Goal: Task Accomplishment & Management: Manage account settings

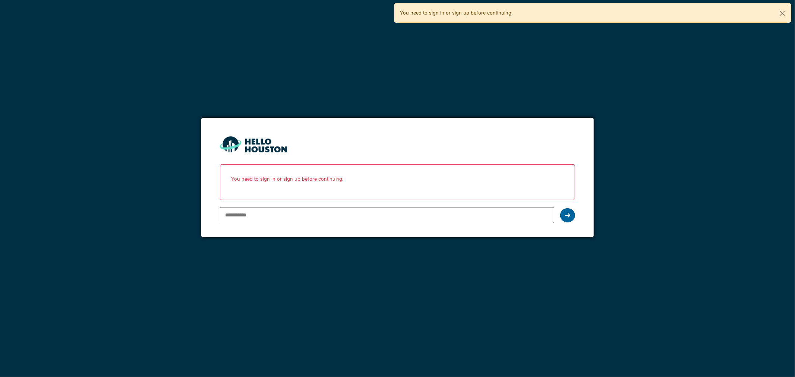
type input "**********"
click at [566, 214] on icon at bounding box center [567, 215] width 5 height 6
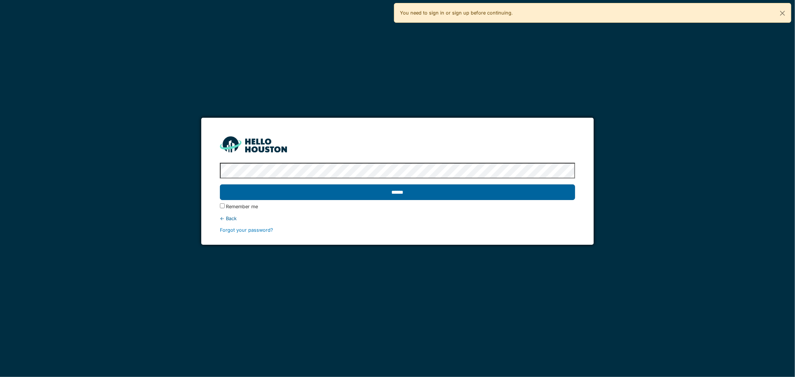
click at [340, 196] on input "******" at bounding box center [398, 193] width 356 height 16
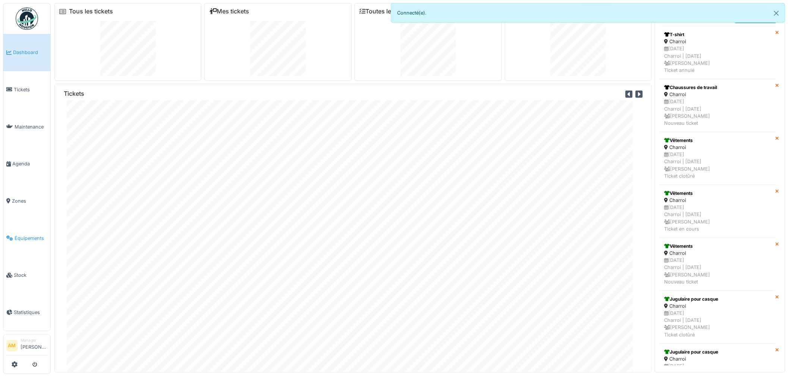
click at [31, 235] on span "Équipements" at bounding box center [31, 238] width 33 height 7
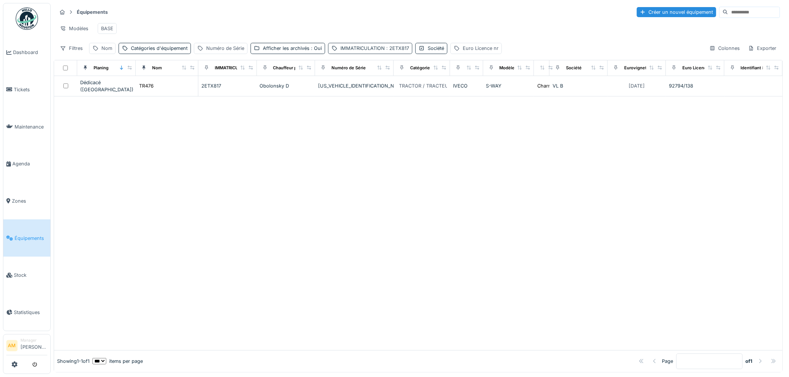
click at [409, 54] on div "IMMATRICULATION : 2ETX817" at bounding box center [370, 48] width 84 height 11
drag, startPoint x: 371, startPoint y: 91, endPoint x: 211, endPoint y: 60, distance: 162.5
click at [229, 74] on body "Dashboard Tickets Maintenance Agenda Zones Équipements Stock Statistiques AM Ma…" at bounding box center [394, 188] width 789 height 377
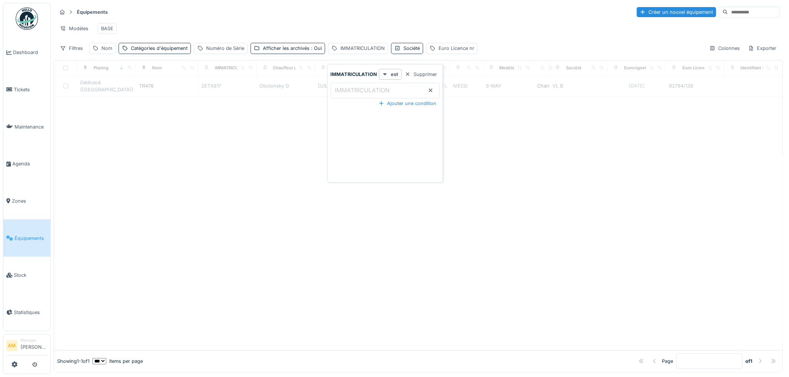
click at [106, 63] on div "Équipements Créer un nouvel équipement Modèles BASE Filtres Nom Catégories d'éq…" at bounding box center [418, 188] width 729 height 370
click at [105, 52] on div "Nom" at bounding box center [106, 48] width 11 height 7
click at [116, 90] on input "Nom" at bounding box center [129, 91] width 74 height 16
type input "*****"
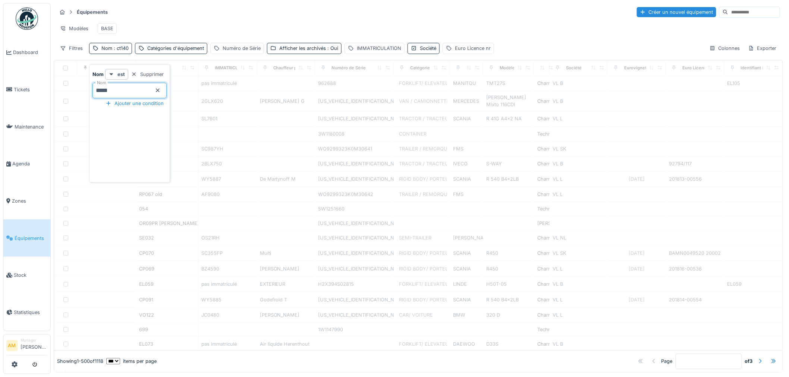
click at [155, 23] on div "Modèles BASE" at bounding box center [418, 28] width 723 height 17
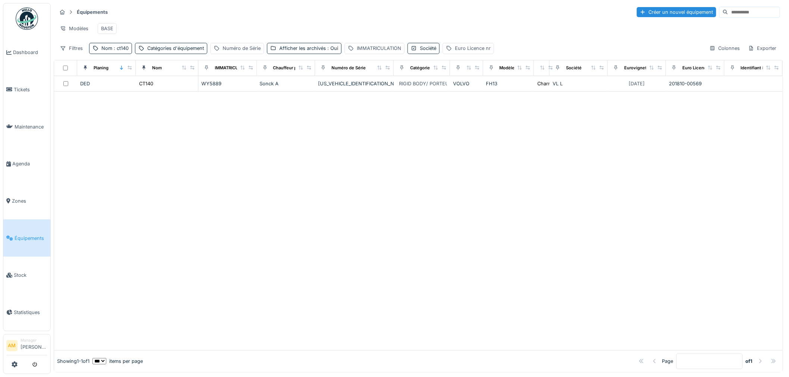
click at [478, 299] on div at bounding box center [418, 221] width 728 height 259
click at [286, 292] on div at bounding box center [418, 221] width 728 height 259
click at [463, 180] on div at bounding box center [418, 221] width 728 height 259
click at [119, 54] on div "Nom : ct140" at bounding box center [110, 48] width 43 height 11
click at [116, 51] on span ": ct140" at bounding box center [120, 48] width 16 height 6
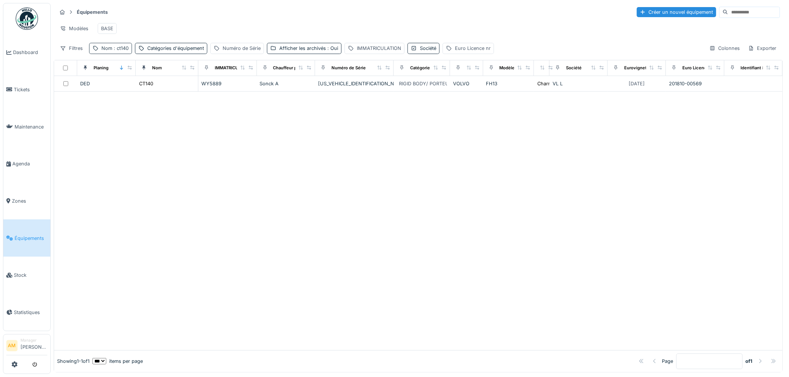
click at [122, 51] on span ": ct140" at bounding box center [120, 48] width 16 height 6
click at [112, 91] on input "*****" at bounding box center [129, 91] width 74 height 16
type input "*****"
click at [267, 163] on div at bounding box center [418, 221] width 728 height 259
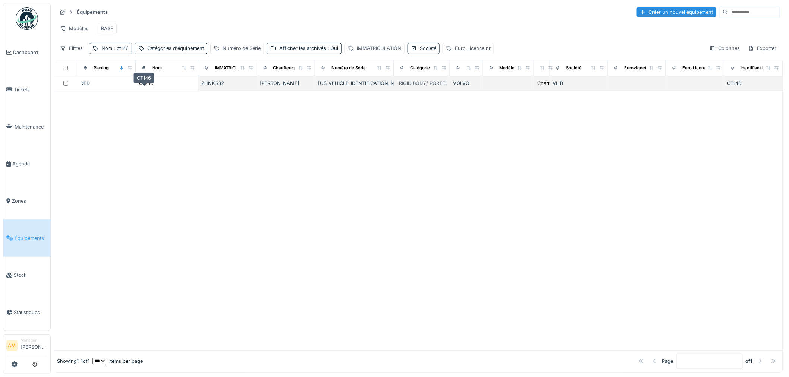
click at [146, 87] on div "CT146" at bounding box center [146, 83] width 14 height 7
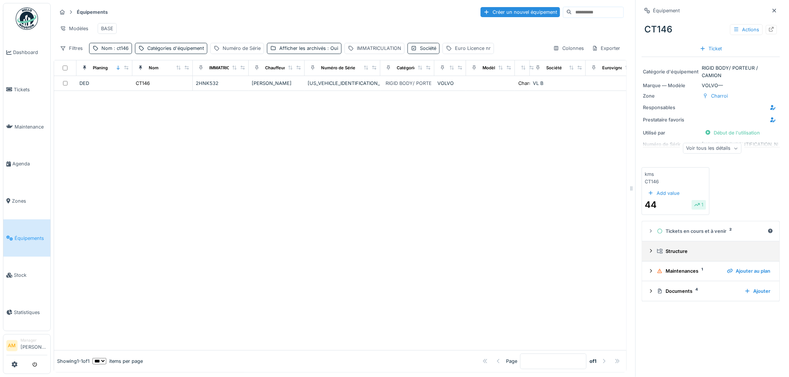
click at [648, 252] on icon at bounding box center [651, 251] width 6 height 5
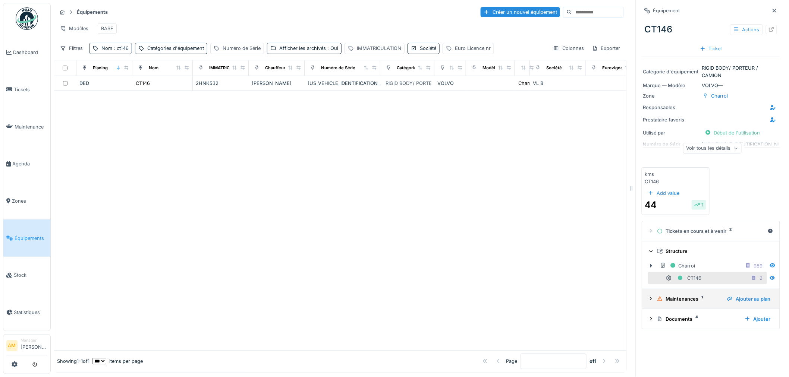
click at [648, 299] on icon at bounding box center [651, 299] width 6 height 5
click at [669, 343] on div "Documents 4" at bounding box center [698, 346] width 82 height 7
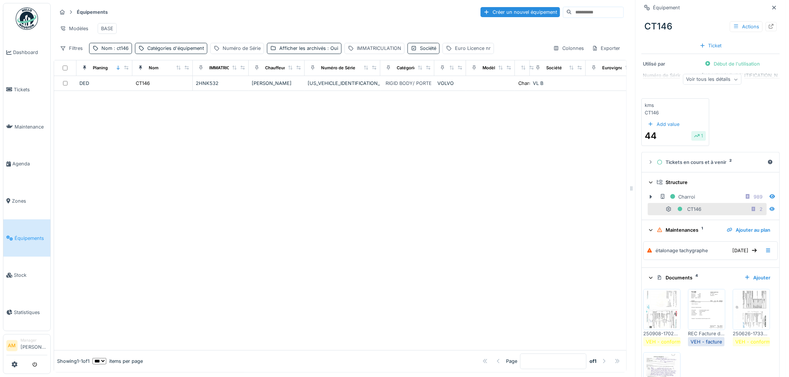
scroll to position [117, 0]
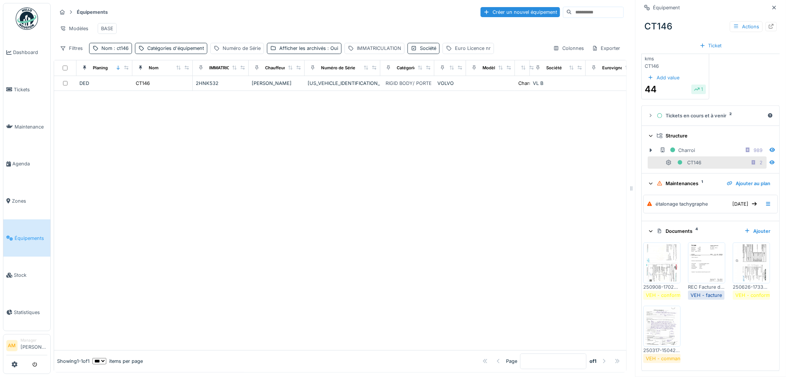
click at [664, 263] on img at bounding box center [662, 263] width 34 height 37
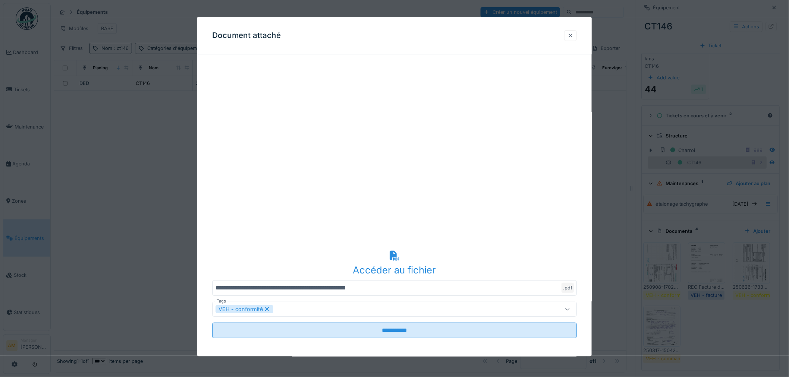
drag, startPoint x: 575, startPoint y: 31, endPoint x: 589, endPoint y: 101, distance: 71.9
click at [575, 31] on div at bounding box center [570, 35] width 13 height 11
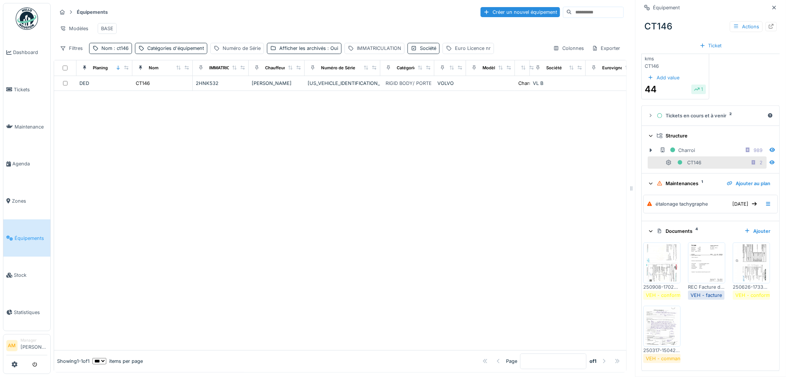
click at [735, 282] on img at bounding box center [752, 263] width 34 height 37
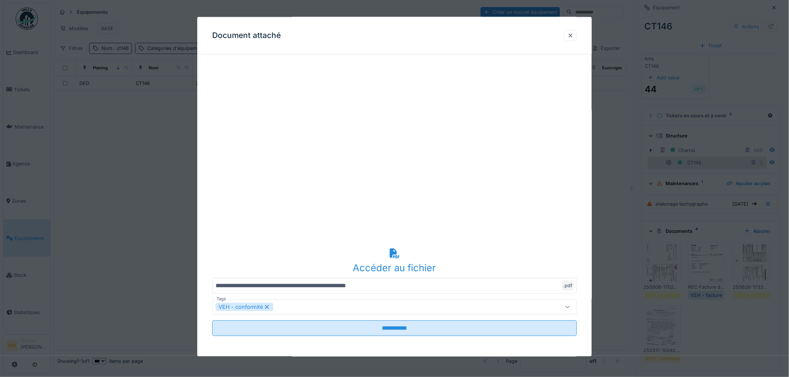
scroll to position [3, 0]
click at [655, 252] on div at bounding box center [394, 188] width 789 height 377
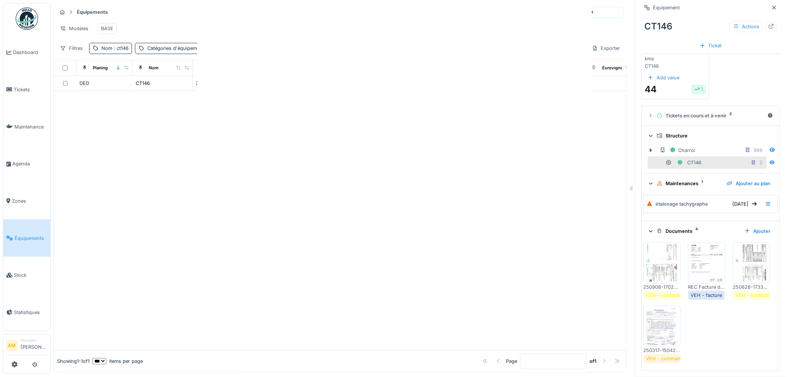
scroll to position [0, 0]
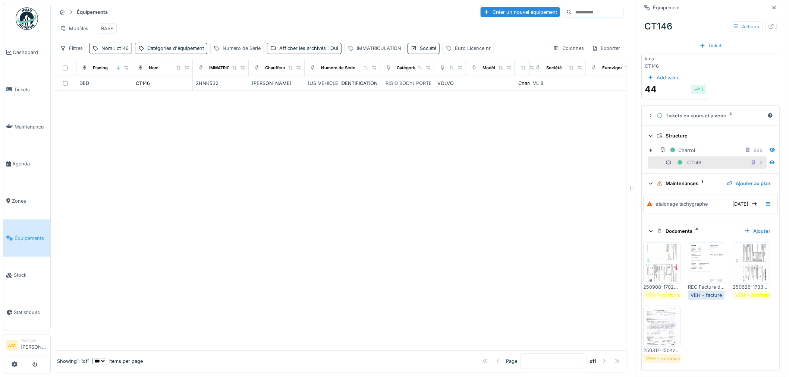
click at [655, 252] on img at bounding box center [662, 263] width 34 height 37
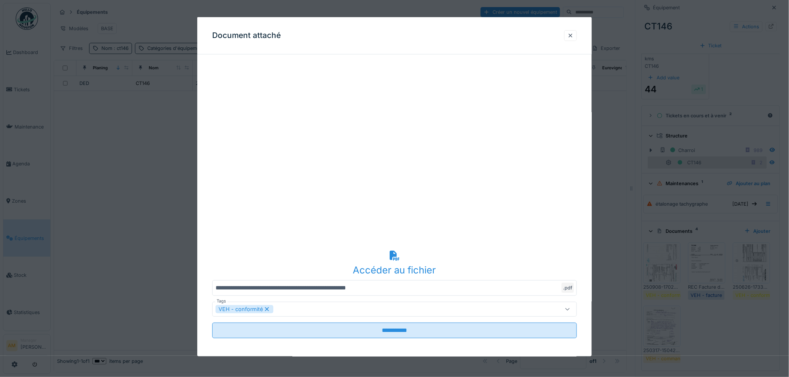
click at [643, 320] on div at bounding box center [394, 188] width 789 height 377
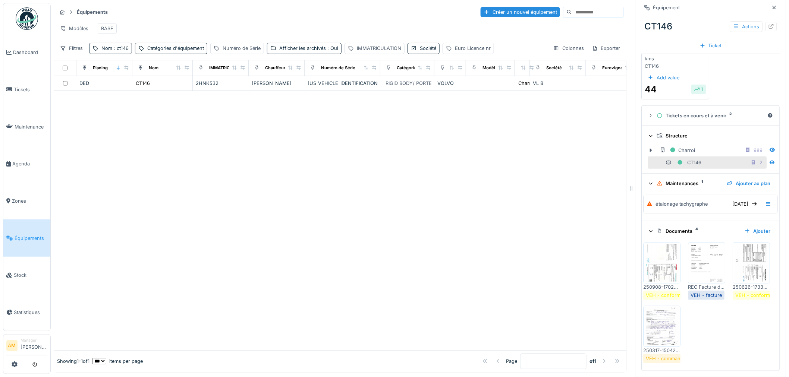
click at [735, 282] on img at bounding box center [752, 263] width 34 height 37
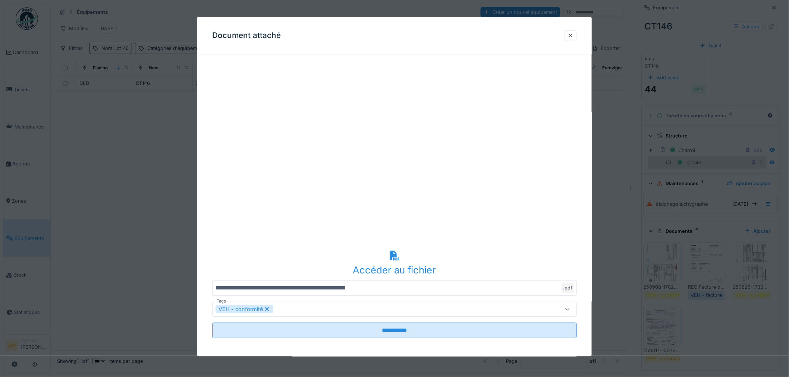
click at [700, 252] on div at bounding box center [394, 188] width 789 height 377
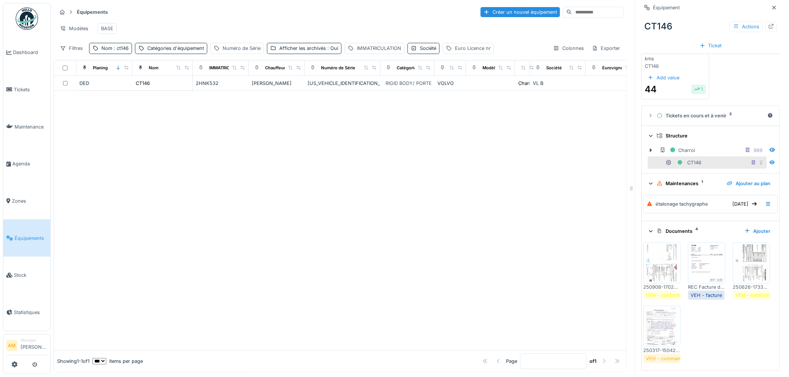
click at [700, 252] on img at bounding box center [707, 263] width 34 height 37
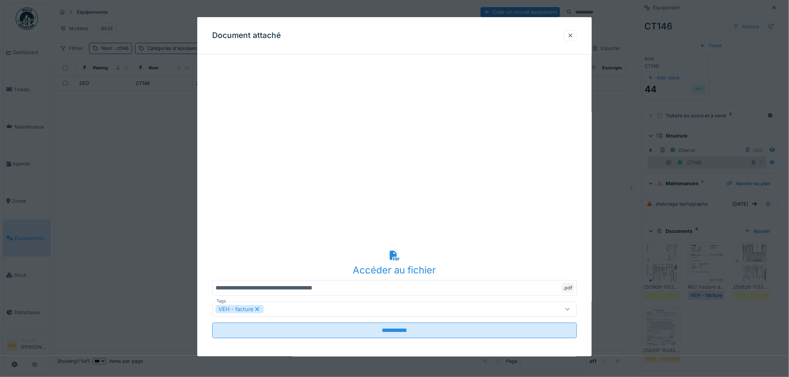
click at [694, 316] on div at bounding box center [394, 188] width 789 height 377
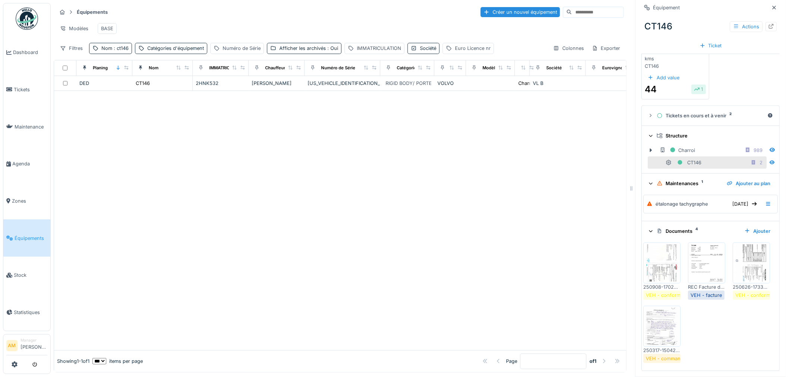
click at [679, 314] on img at bounding box center [662, 326] width 34 height 37
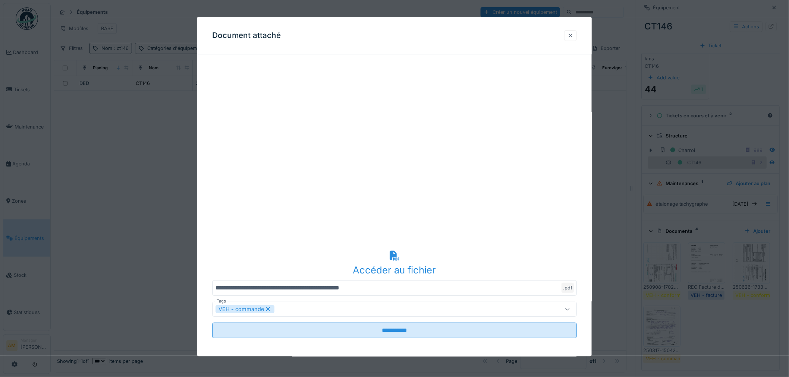
click at [574, 31] on div at bounding box center [570, 35] width 13 height 11
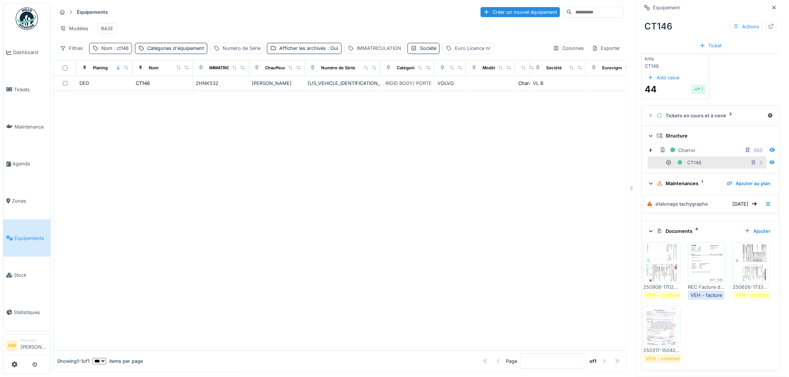
click at [124, 46] on span ": ct146" at bounding box center [120, 48] width 16 height 6
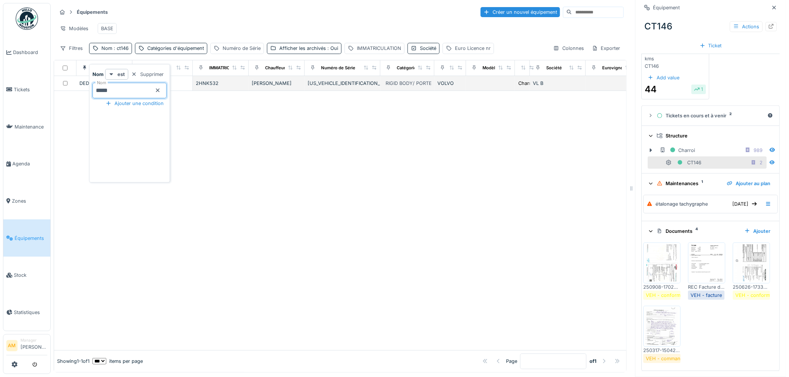
drag, startPoint x: 118, startPoint y: 89, endPoint x: 85, endPoint y: 89, distance: 33.6
click at [85, 89] on body "Dashboard Tickets Maintenance Agenda Zones Équipements Stock Statistiques AM Ma…" at bounding box center [394, 188] width 789 height 377
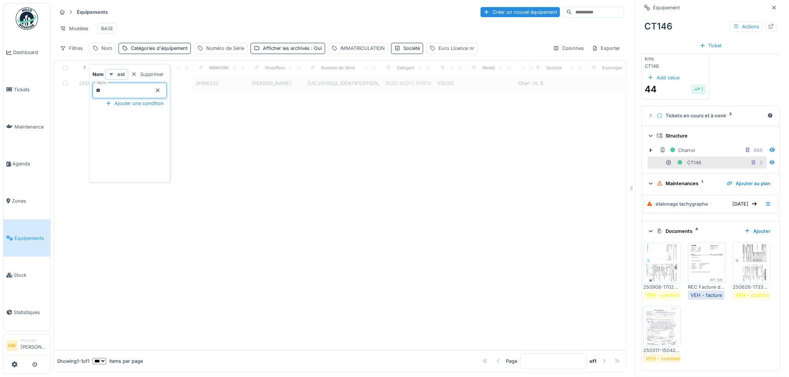
type input "**"
click at [260, 218] on div at bounding box center [340, 220] width 572 height 259
click at [771, 4] on div at bounding box center [774, 7] width 6 height 7
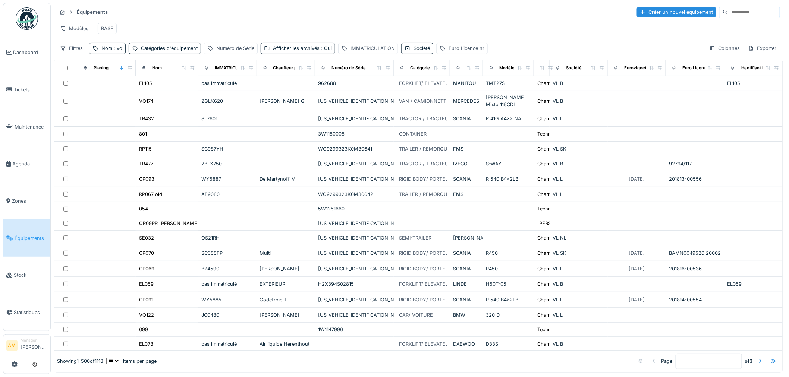
drag, startPoint x: 121, startPoint y: 51, endPoint x: 113, endPoint y: 57, distance: 10.0
click at [120, 51] on span ": vo" at bounding box center [117, 48] width 10 height 6
click at [147, 32] on div "Modèles BASE" at bounding box center [418, 28] width 723 height 17
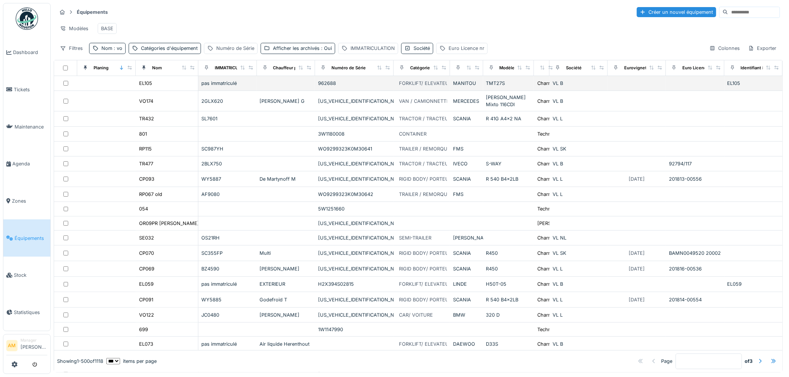
scroll to position [0, 0]
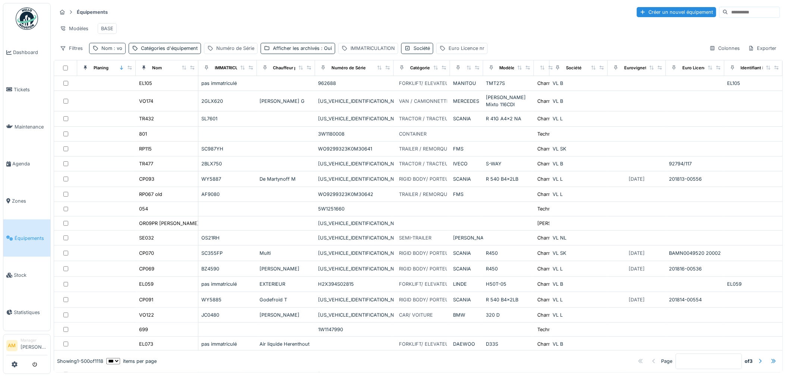
click at [111, 52] on div "Nom : vo" at bounding box center [111, 48] width 21 height 7
drag, startPoint x: 535, startPoint y: 23, endPoint x: 401, endPoint y: 30, distance: 134.0
click at [401, 30] on div "Modèles BASE" at bounding box center [418, 28] width 723 height 17
click at [508, 30] on div "Modèles BASE" at bounding box center [418, 28] width 723 height 17
click at [722, 54] on div "Colonnes" at bounding box center [724, 48] width 37 height 11
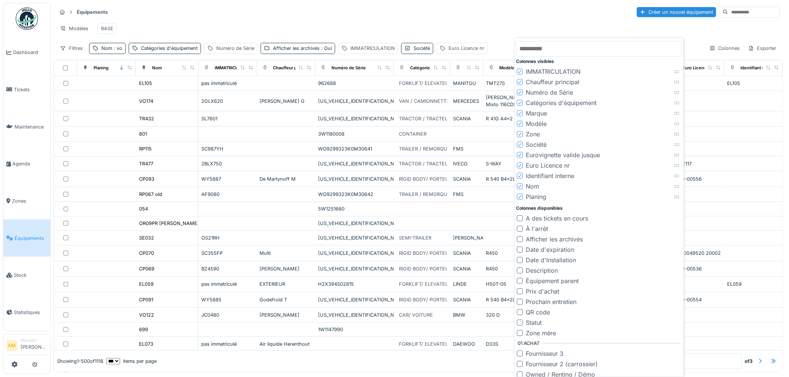
click at [677, 196] on icon at bounding box center [676, 196] width 5 height 3
click at [209, 22] on div "Modèles BASE" at bounding box center [418, 28] width 723 height 17
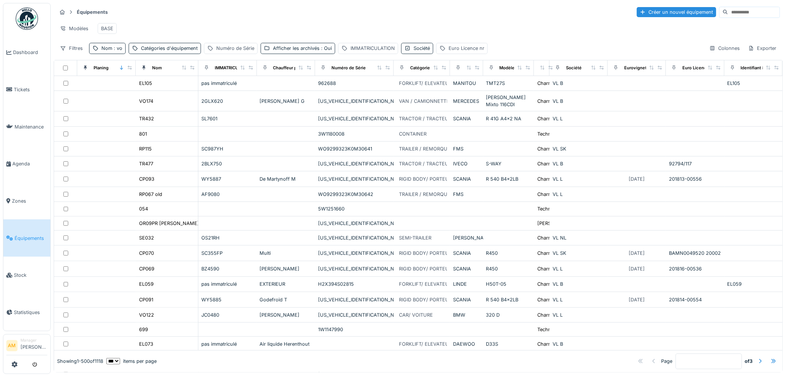
click at [248, 22] on div "Modèles BASE" at bounding box center [418, 28] width 723 height 17
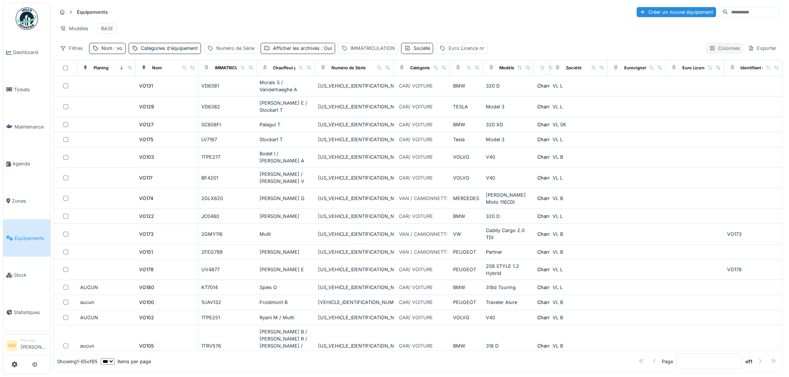
click at [713, 54] on div "Colonnes" at bounding box center [724, 48] width 37 height 11
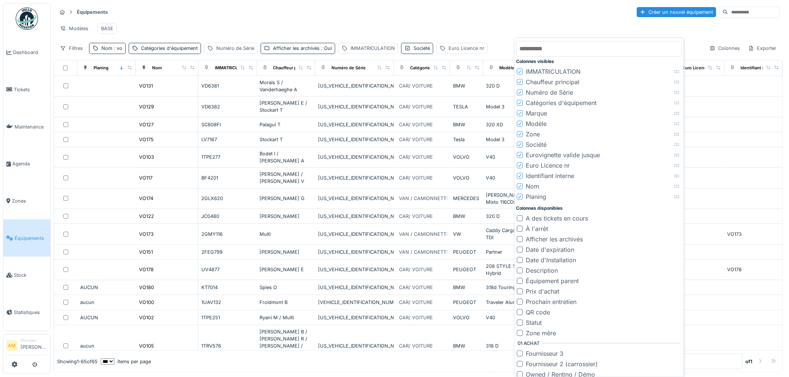
click at [519, 198] on icon at bounding box center [519, 197] width 4 height 4
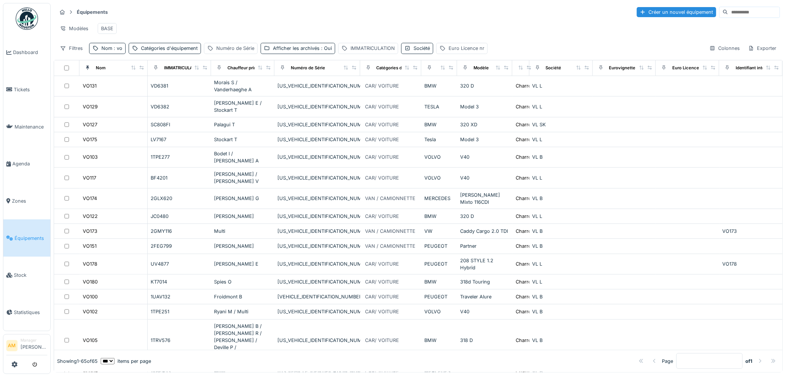
click at [449, 25] on div "Modèles BASE" at bounding box center [418, 28] width 723 height 17
click at [131, 70] on icon at bounding box center [133, 68] width 5 height 4
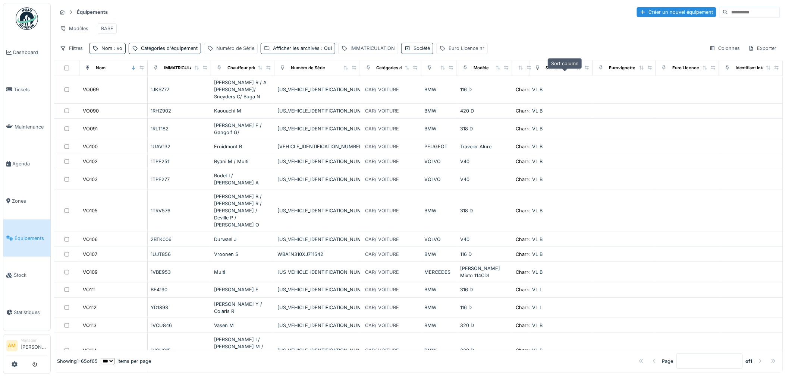
click at [576, 70] on icon at bounding box center [578, 68] width 5 height 4
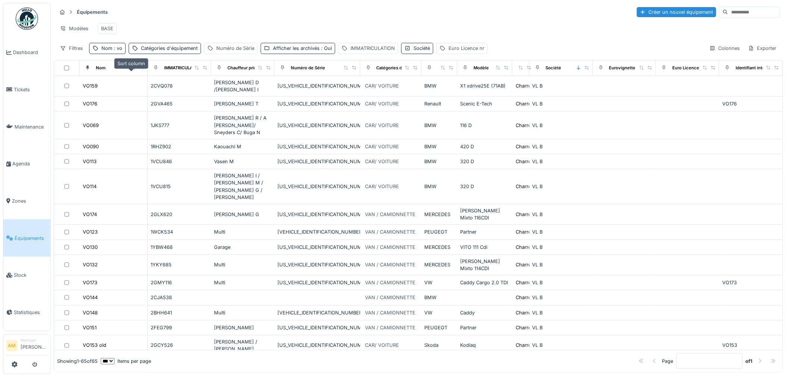
click at [131, 70] on icon at bounding box center [133, 68] width 5 height 4
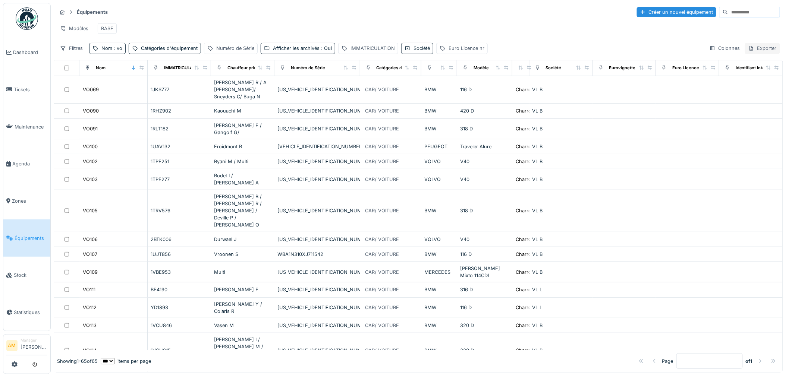
click at [759, 54] on div "Exporter" at bounding box center [762, 48] width 35 height 11
click at [723, 84] on div "Export Excel" at bounding box center [728, 82] width 64 height 11
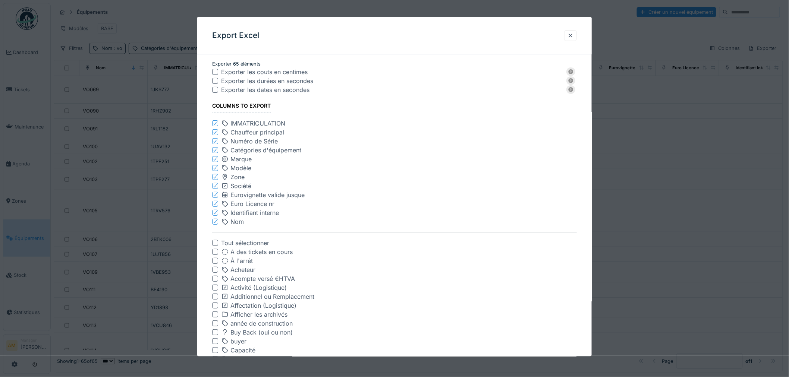
click at [215, 125] on icon at bounding box center [215, 124] width 4 height 4
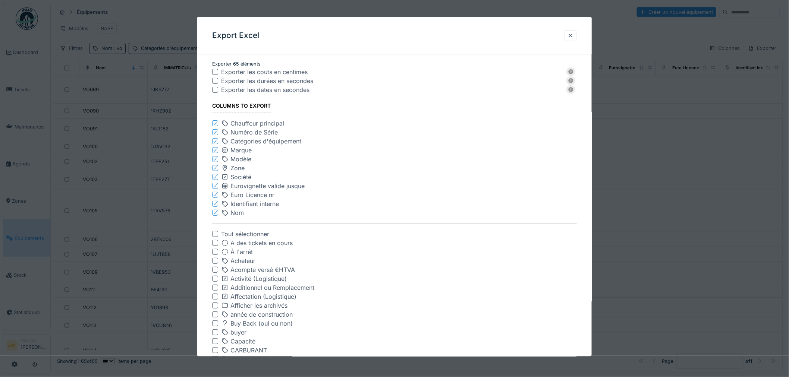
click at [214, 122] on icon at bounding box center [215, 124] width 4 height 4
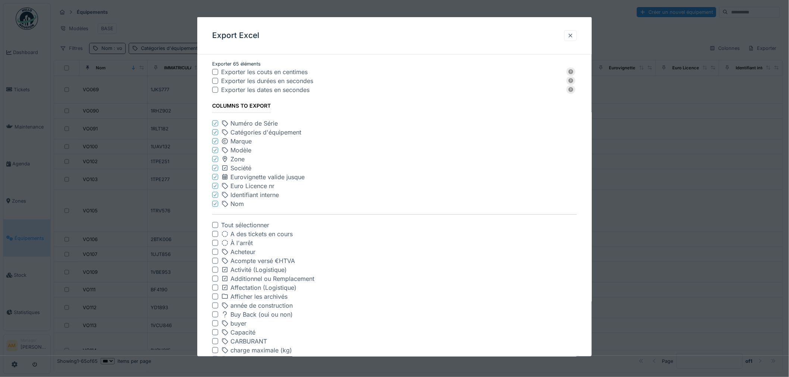
click at [573, 33] on div at bounding box center [570, 35] width 6 height 7
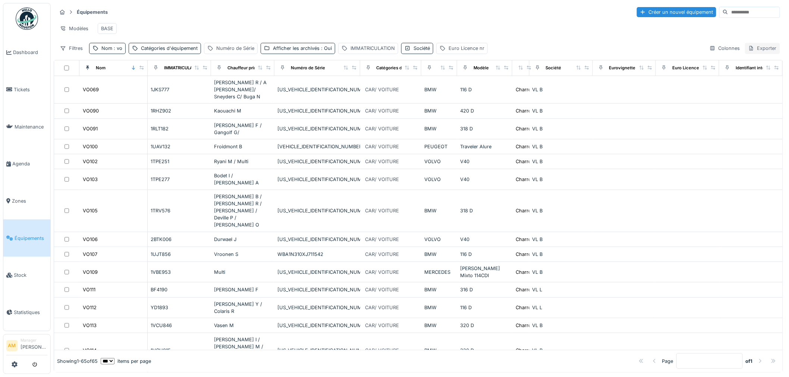
click at [749, 54] on div "Exporter" at bounding box center [762, 48] width 35 height 11
click at [725, 85] on div "Export Excel" at bounding box center [728, 82] width 64 height 11
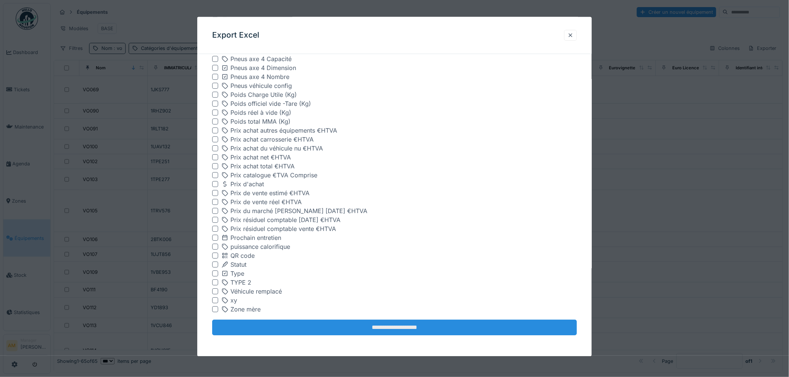
scroll to position [4, 0]
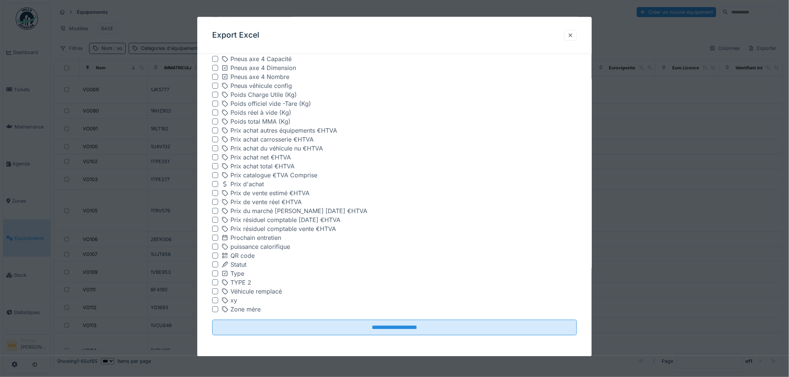
click at [399, 322] on input "**********" at bounding box center [394, 328] width 365 height 16
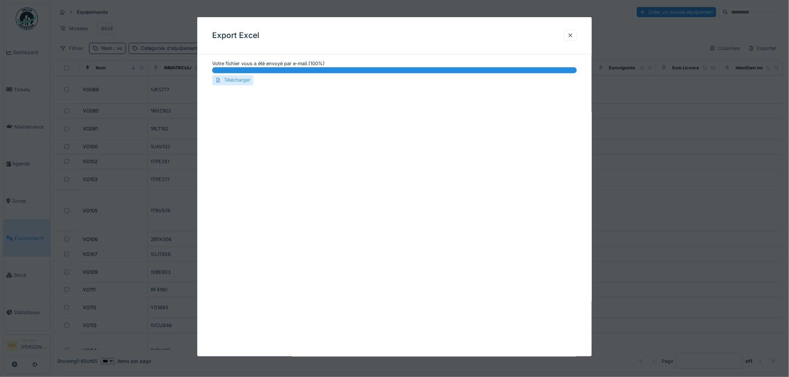
click at [234, 81] on div "Télécharger" at bounding box center [232, 80] width 41 height 10
click at [573, 34] on div at bounding box center [570, 35] width 6 height 7
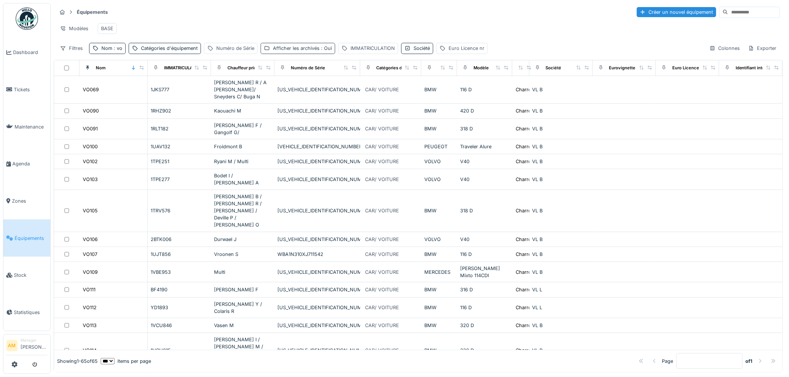
click at [304, 51] on div "Afficher les archivés : Oui" at bounding box center [302, 48] width 59 height 7
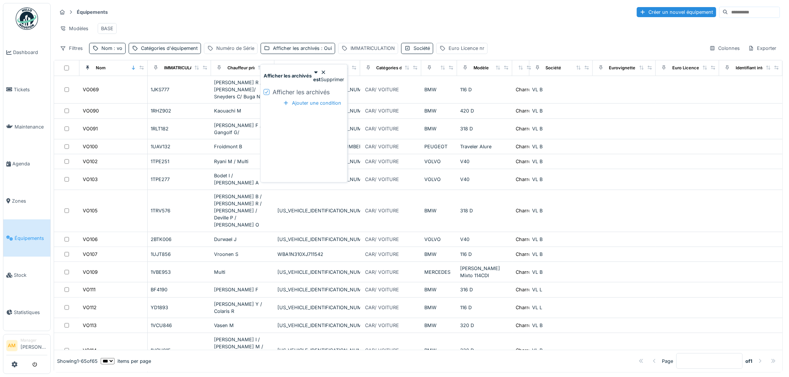
click at [268, 89] on div at bounding box center [266, 92] width 4 height 7
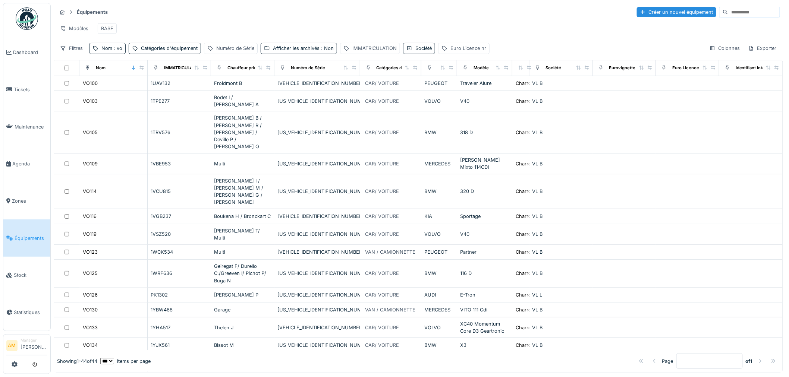
click at [282, 13] on div "Équipements Créer un nouvel équipement" at bounding box center [418, 12] width 723 height 12
click at [747, 53] on div "Exporter" at bounding box center [762, 48] width 35 height 11
click at [751, 77] on div "Export Excel" at bounding box center [728, 82] width 64 height 11
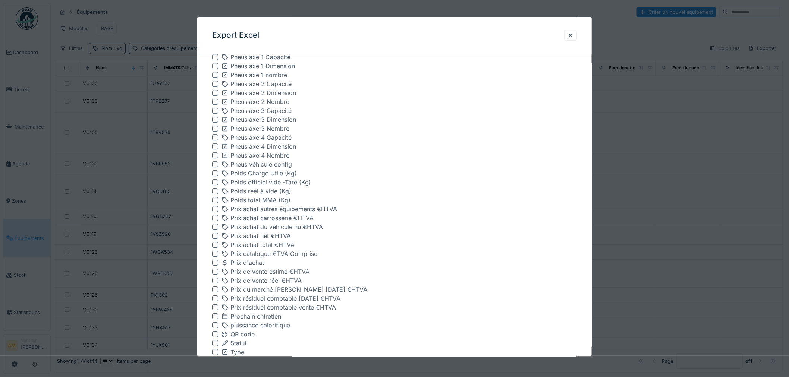
scroll to position [981, 0]
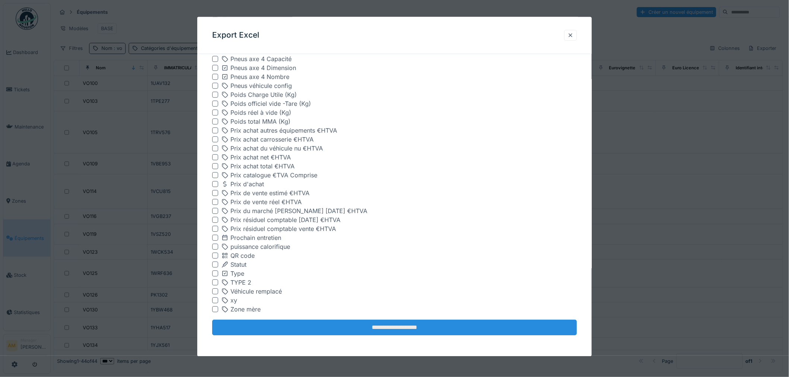
click at [359, 325] on input "**********" at bounding box center [394, 328] width 365 height 16
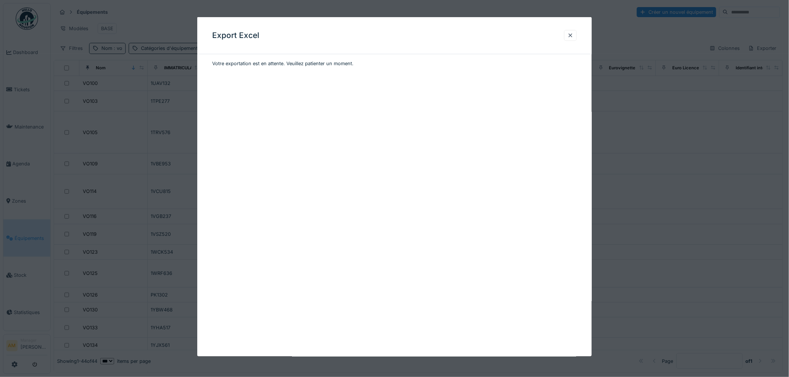
scroll to position [0, 0]
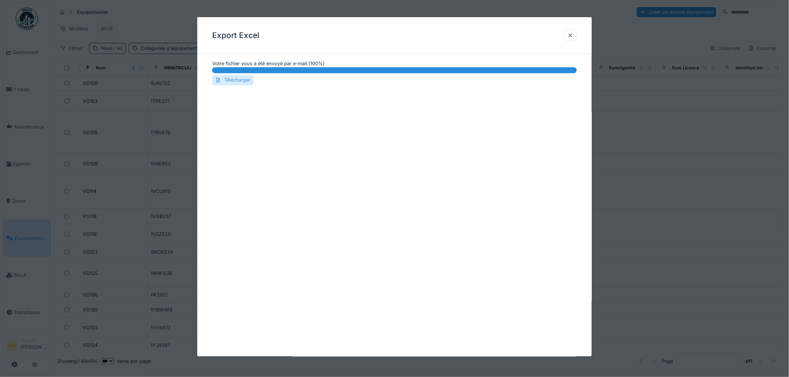
click at [233, 80] on div "Télécharger" at bounding box center [232, 80] width 41 height 10
click at [573, 35] on div at bounding box center [570, 35] width 6 height 7
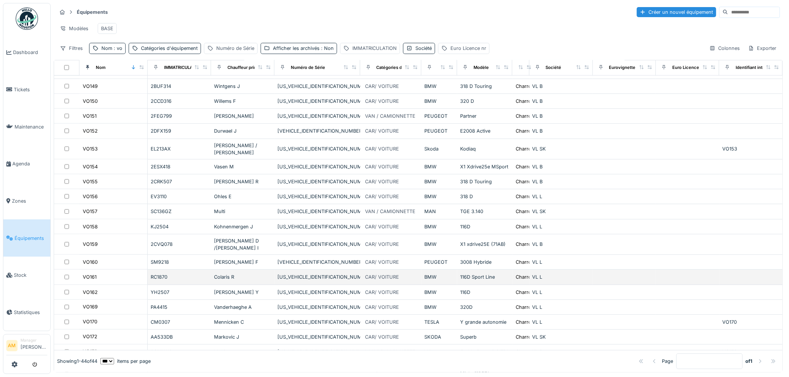
scroll to position [453, 0]
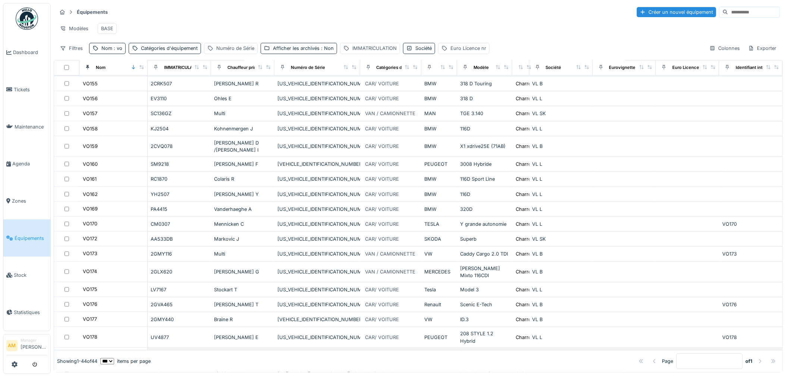
click at [103, 352] on div "VO179" at bounding box center [113, 356] width 62 height 8
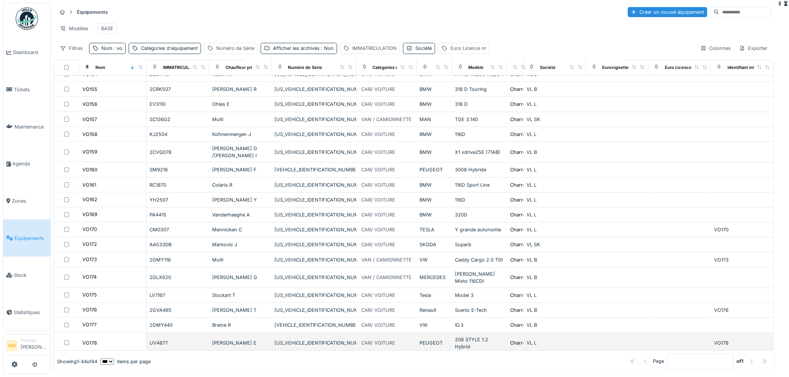
scroll to position [490, 0]
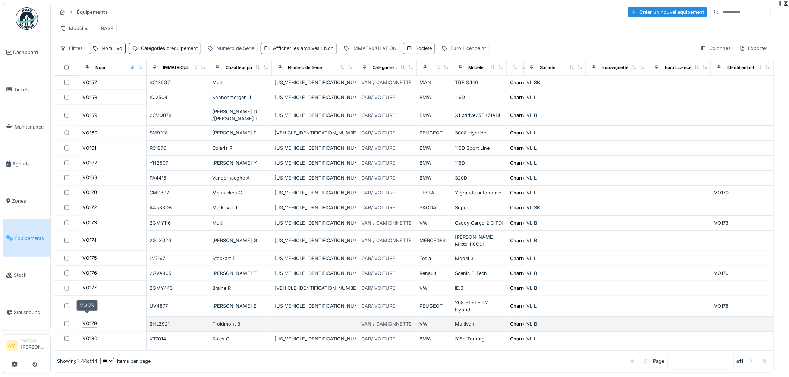
click at [91, 321] on div "VO179" at bounding box center [89, 324] width 15 height 7
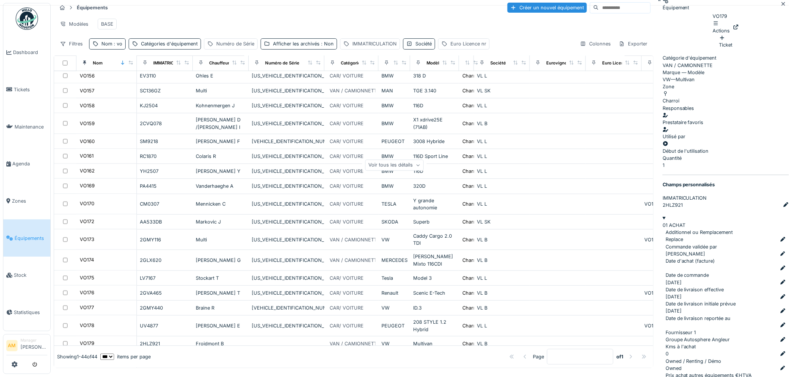
click at [739, 26] on icon at bounding box center [736, 27] width 6 height 5
click at [111, 47] on div "Nom : vo" at bounding box center [111, 43] width 21 height 7
drag, startPoint x: 109, startPoint y: 86, endPoint x: 2, endPoint y: 88, distance: 107.0
click at [2, 88] on body "Dashboard Tickets Maintenance Agenda Zones Équipements Stock Statistiques AM Ma…" at bounding box center [394, 184] width 789 height 377
type input "*****"
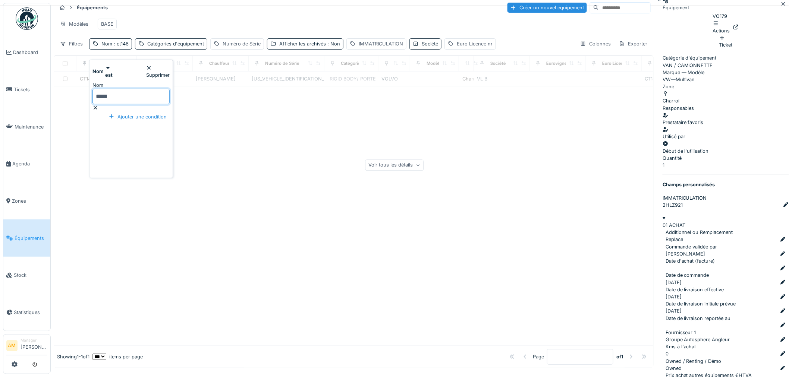
scroll to position [0, 0]
click at [177, 24] on div "Modèles BASE" at bounding box center [354, 24] width 594 height 17
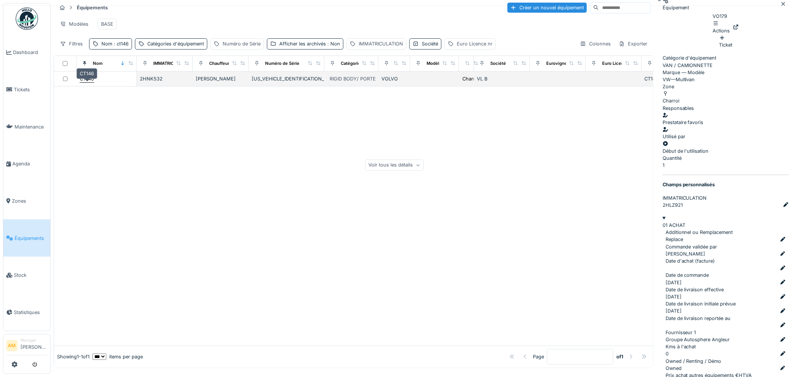
click at [87, 82] on div "CT146" at bounding box center [87, 78] width 14 height 7
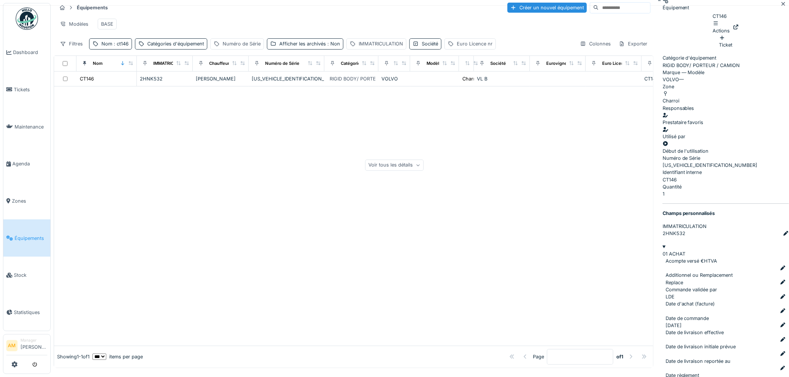
click at [424, 160] on div "Voir tous les détails" at bounding box center [394, 165] width 59 height 11
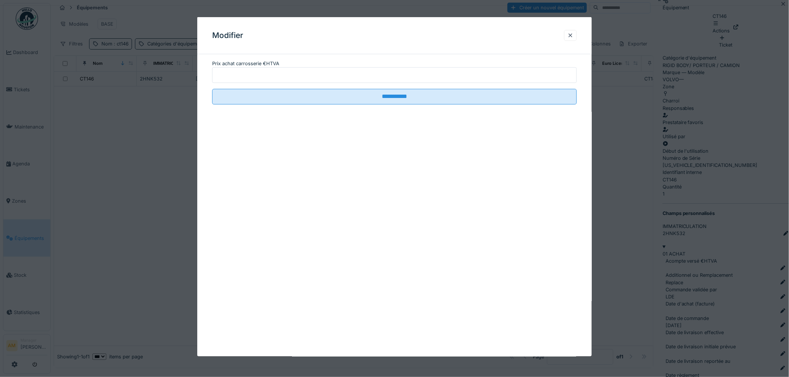
click at [249, 67] on label "Prix achat carrosserie €HTVA" at bounding box center [245, 63] width 67 height 7
click at [249, 70] on input "Prix achat carrosserie €HTVA" at bounding box center [394, 75] width 365 height 16
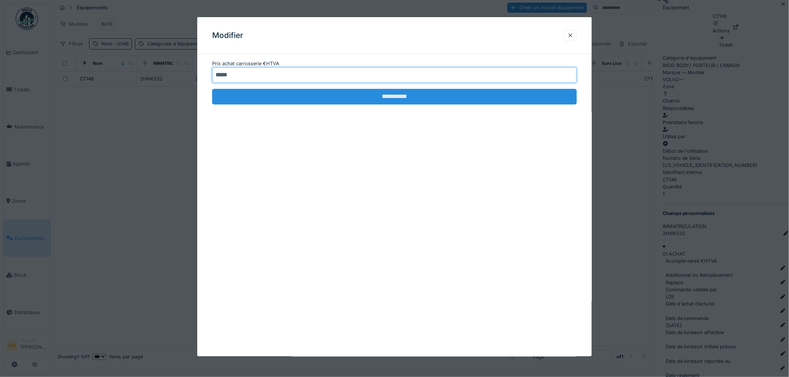
type input "*****"
click at [303, 92] on input "**********" at bounding box center [394, 97] width 365 height 16
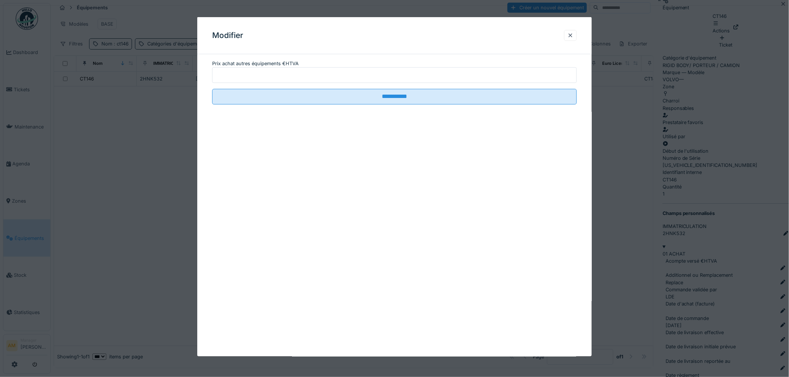
drag, startPoint x: 330, startPoint y: 65, endPoint x: 375, endPoint y: 103, distance: 58.8
click at [375, 103] on fieldset "**********" at bounding box center [394, 85] width 365 height 50
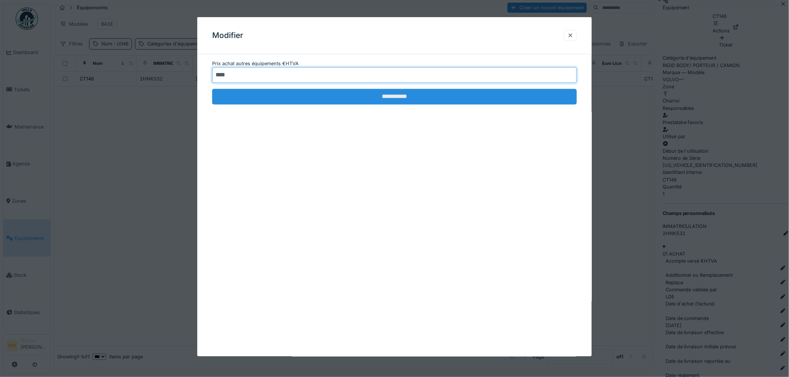
type input "****"
click at [311, 93] on input "**********" at bounding box center [394, 97] width 365 height 16
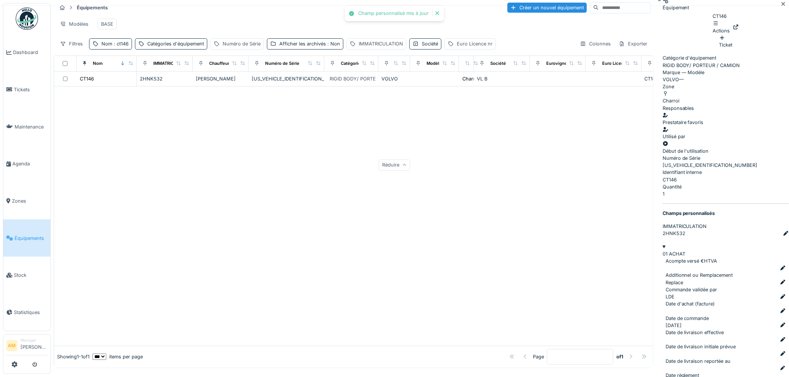
drag, startPoint x: 253, startPoint y: 154, endPoint x: 249, endPoint y: 142, distance: 13.1
click at [253, 154] on div at bounding box center [353, 215] width 599 height 259
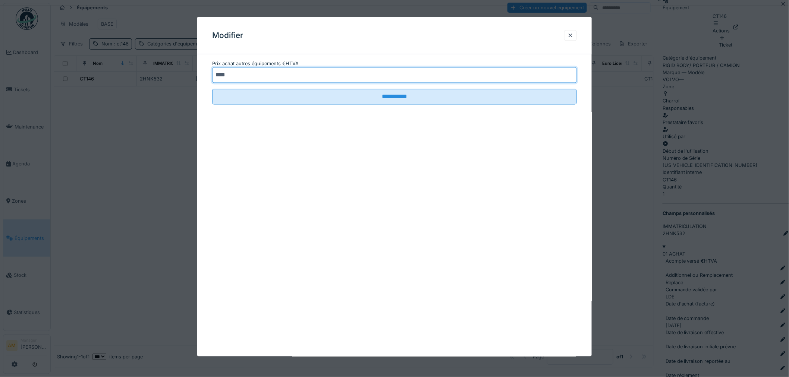
drag, startPoint x: 295, startPoint y: 71, endPoint x: 6, endPoint y: 64, distance: 288.2
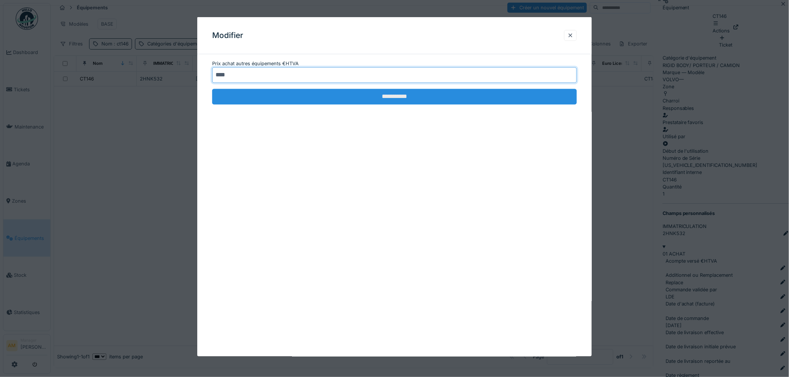
type input "****"
click at [322, 94] on input "**********" at bounding box center [394, 97] width 365 height 16
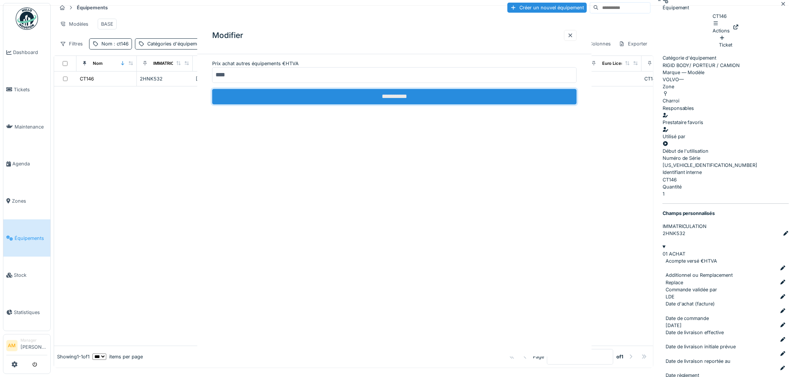
scroll to position [0, 0]
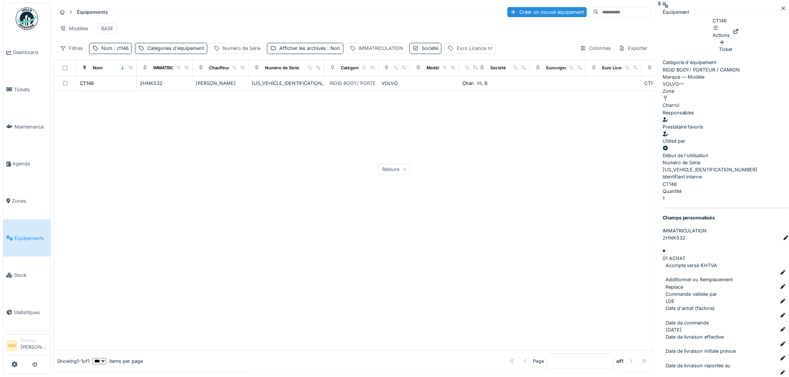
click at [410, 165] on div at bounding box center [353, 220] width 599 height 259
click at [333, 182] on div at bounding box center [353, 220] width 599 height 259
click at [333, 245] on div at bounding box center [353, 220] width 599 height 259
drag, startPoint x: 194, startPoint y: 204, endPoint x: 180, endPoint y: 196, distance: 16.0
click at [195, 203] on div at bounding box center [353, 220] width 599 height 259
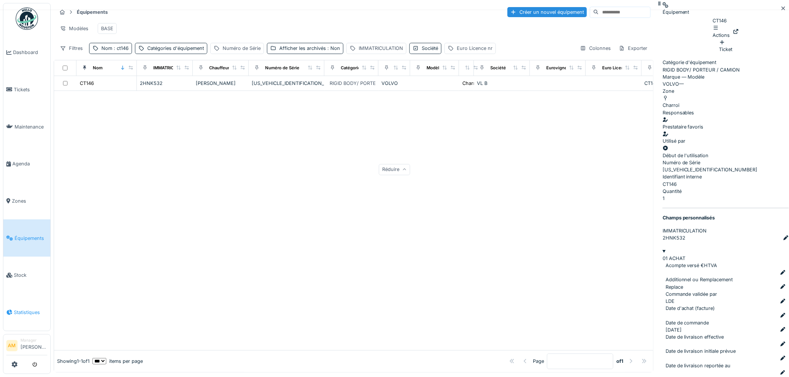
drag, startPoint x: 211, startPoint y: 218, endPoint x: 3, endPoint y: 308, distance: 226.6
click at [204, 220] on div at bounding box center [353, 220] width 599 height 259
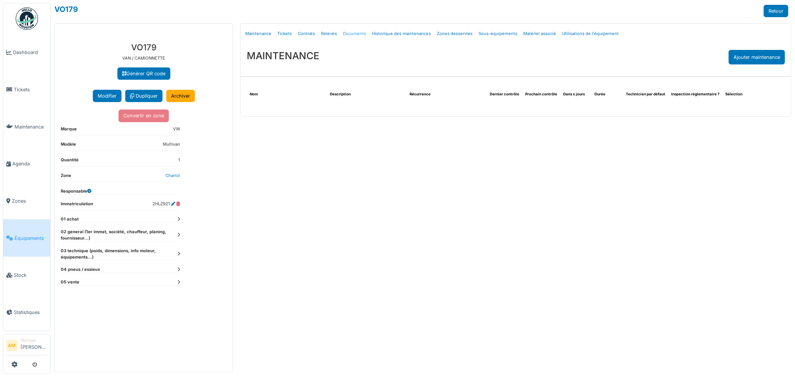
click at [355, 31] on link "Documents" at bounding box center [354, 34] width 29 height 18
select select "***"
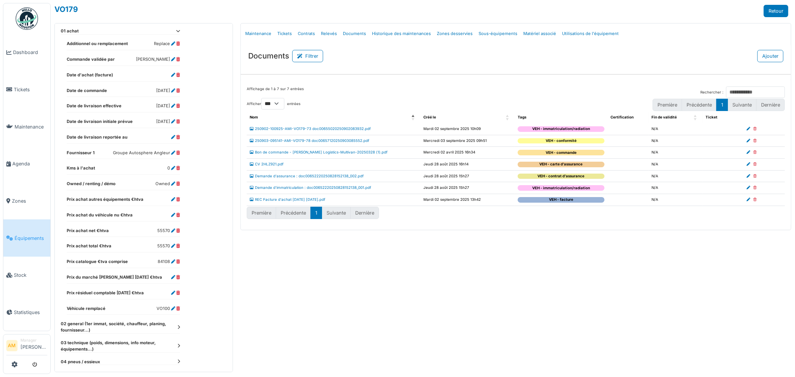
scroll to position [207, 0]
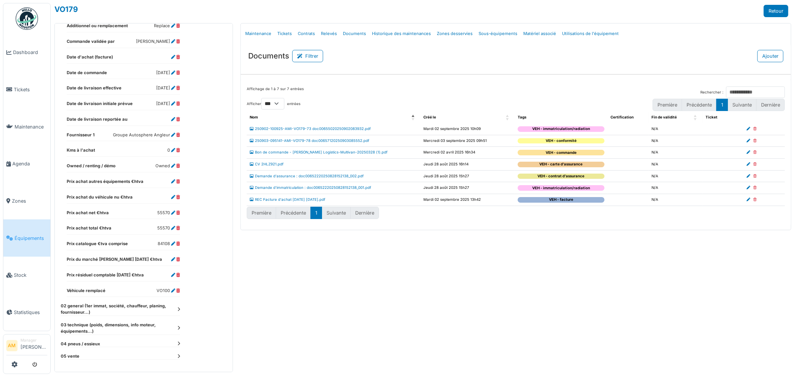
click at [177, 310] on dt "02 general (1er immat, société, chauffeur, planing, fournisseur...)" at bounding box center [120, 309] width 119 height 13
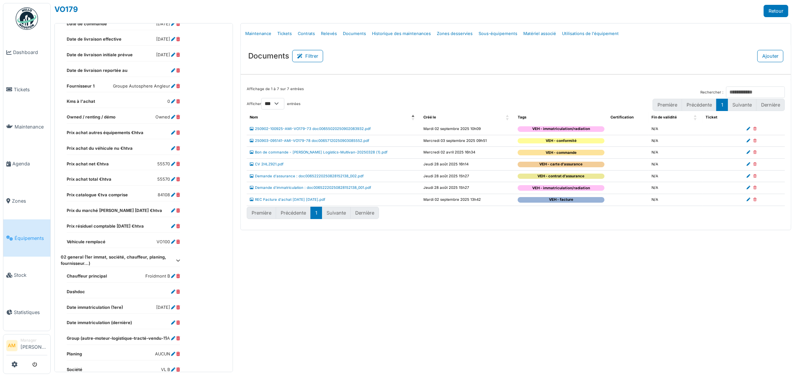
scroll to position [316, 0]
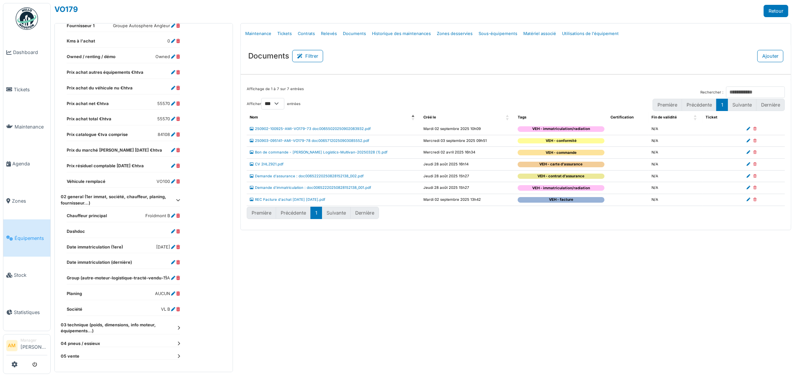
drag, startPoint x: 184, startPoint y: 327, endPoint x: 177, endPoint y: 327, distance: 6.7
click at [180, 328] on div "**********" at bounding box center [144, 46] width 178 height 651
click at [179, 328] on icon at bounding box center [178, 328] width 3 height 4
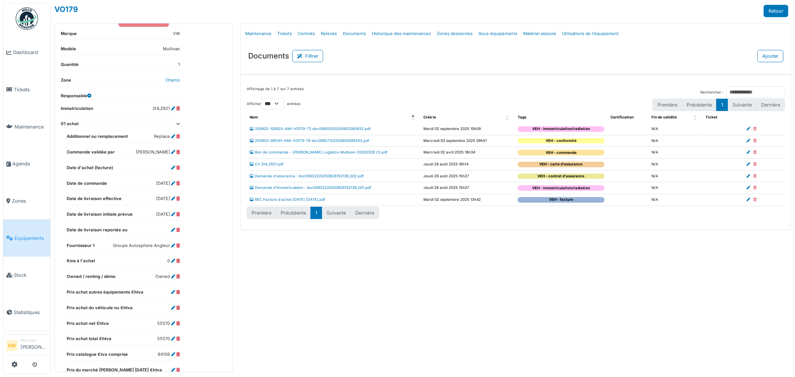
scroll to position [0, 0]
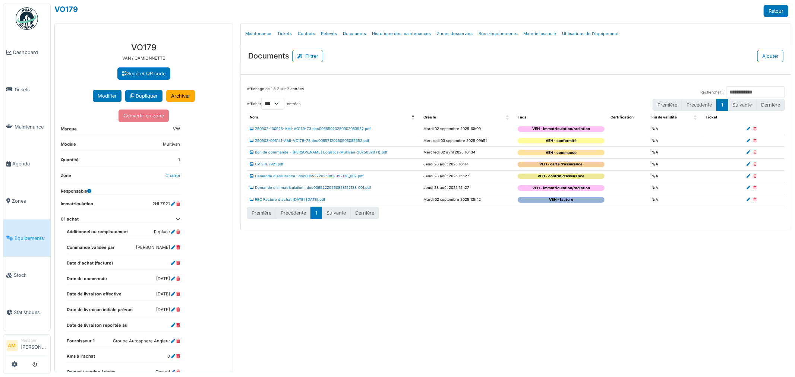
click at [319, 189] on link "Demande d'immatriculation : doc00652220250828152138_001.pdf" at bounding box center [311, 188] width 122 height 4
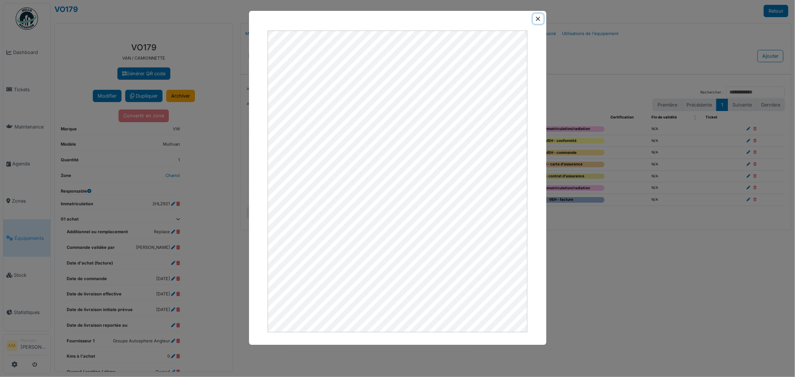
click at [533, 22] on button "Close" at bounding box center [538, 19] width 10 height 10
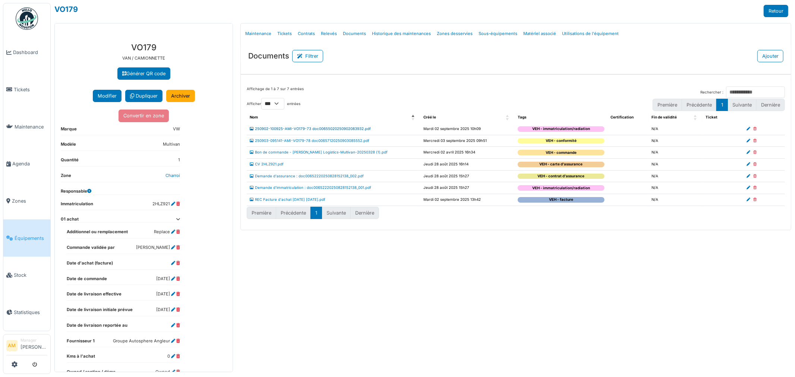
click at [314, 128] on link "250902-100925-AMI-VO179-73 doc00655020250902083932.pdf" at bounding box center [310, 129] width 121 height 4
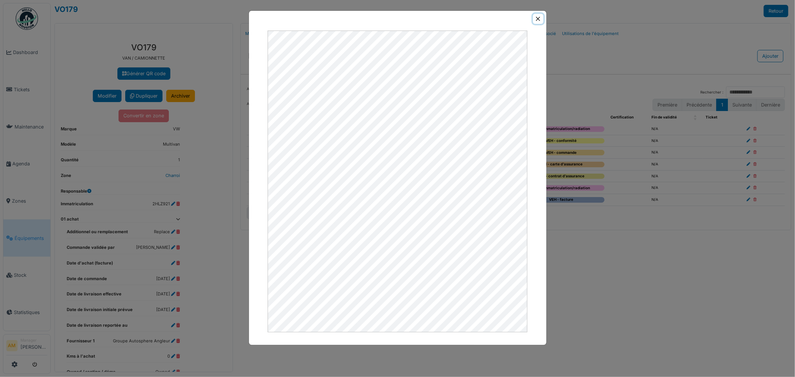
click at [534, 15] on button "Close" at bounding box center [538, 19] width 10 height 10
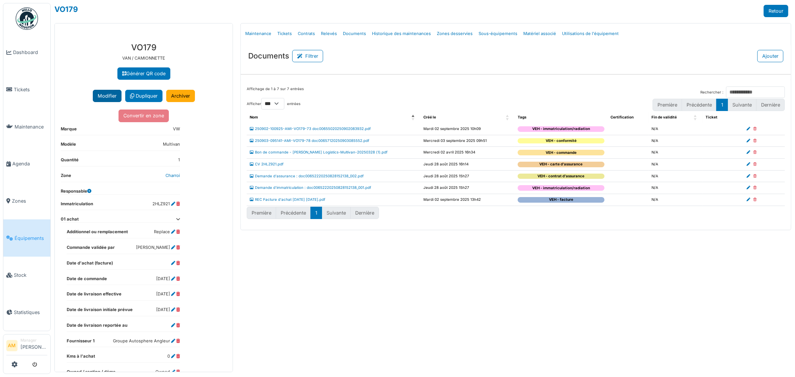
click at [102, 96] on button "Modifier" at bounding box center [107, 96] width 29 height 12
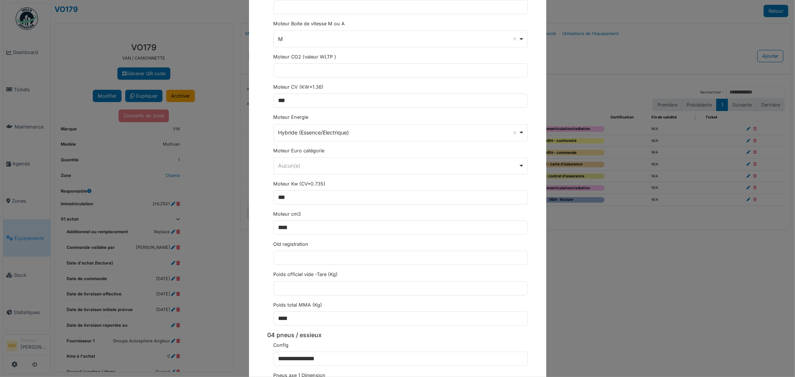
scroll to position [1239, 0]
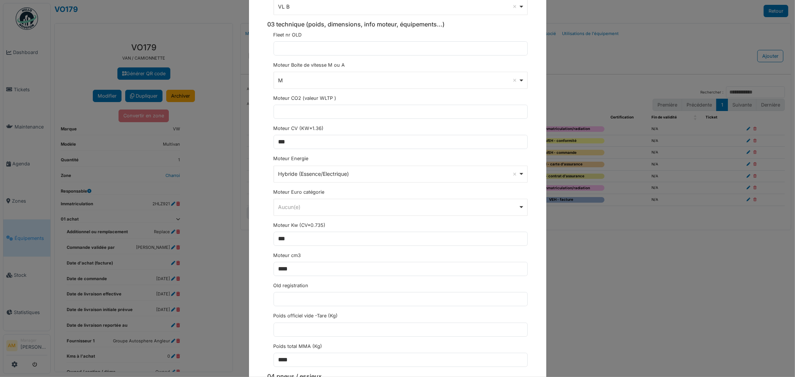
click at [331, 208] on div "Aucun(e) Remove item" at bounding box center [398, 207] width 240 height 8
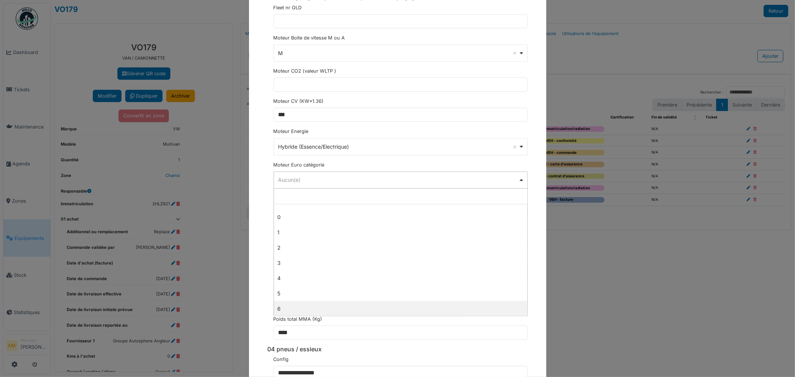
scroll to position [1281, 0]
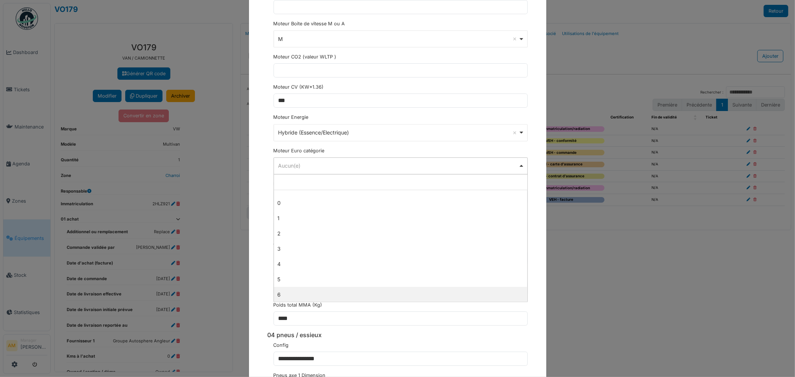
select select "*"
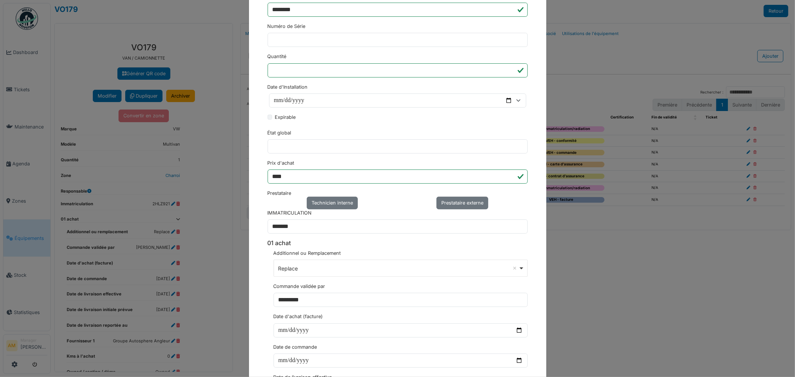
scroll to position [245, 0]
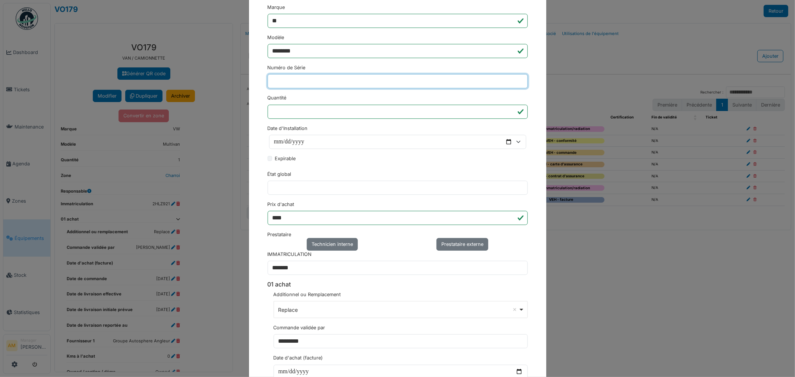
click at [288, 77] on input "Numéro de Série" at bounding box center [398, 81] width 260 height 14
paste input "**********"
type input "**********"
click at [450, 180] on div "État global" at bounding box center [398, 183] width 260 height 24
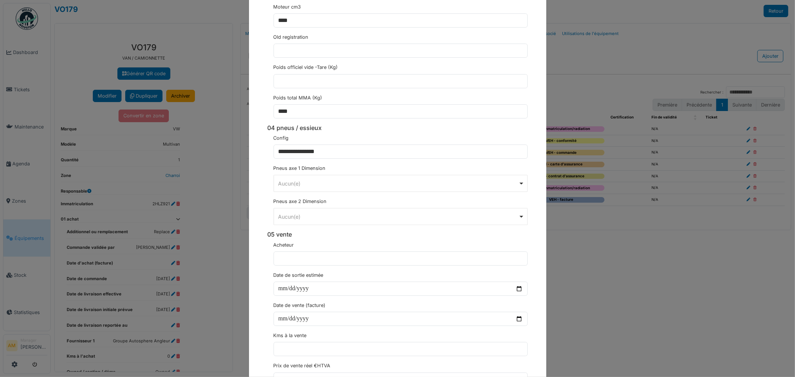
scroll to position [1653, 0]
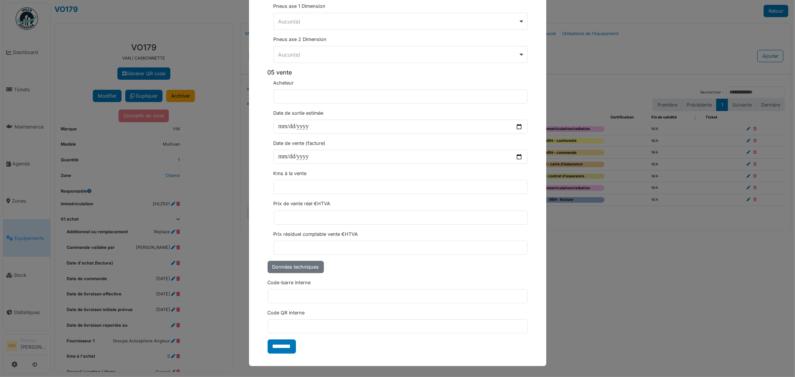
click at [274, 346] on input "********" at bounding box center [282, 347] width 28 height 14
click at [615, 336] on div "**********" at bounding box center [397, 188] width 795 height 377
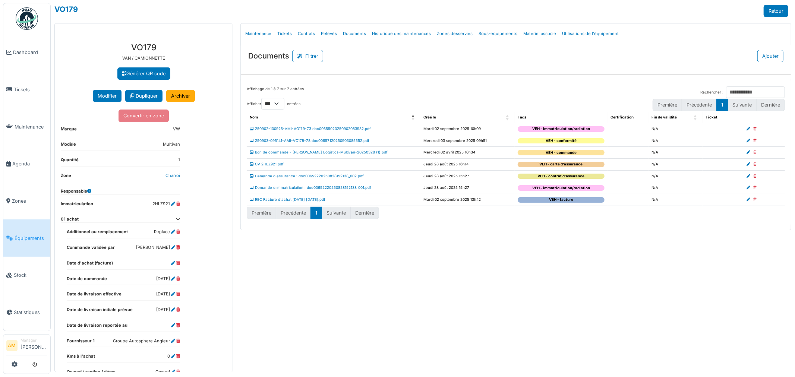
select select "***"
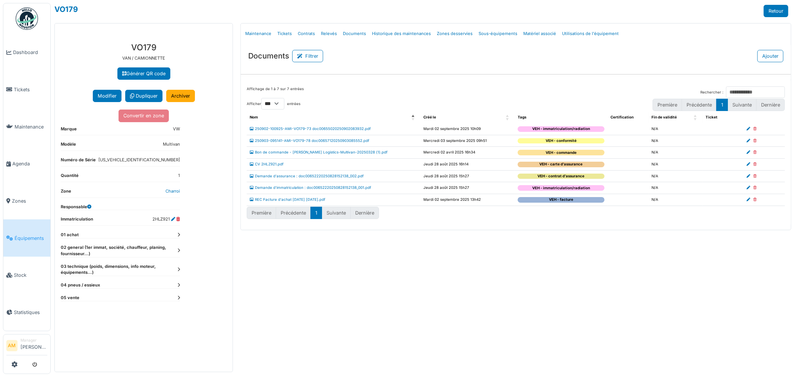
click at [500, 282] on div "Menu [GEOGRAPHIC_DATA] Maintenance Tickets Contrats Relevés Documents Historiqu…" at bounding box center [516, 197] width 558 height 349
click at [352, 305] on div "Menu [GEOGRAPHIC_DATA] Maintenance Tickets Contrats Relevés Documents Historiqu…" at bounding box center [516, 197] width 558 height 349
click at [407, 331] on div "Menu [GEOGRAPHIC_DATA] Maintenance Tickets Contrats Relevés Documents Historiqu…" at bounding box center [516, 197] width 558 height 349
